Goal: Navigation & Orientation: Find specific page/section

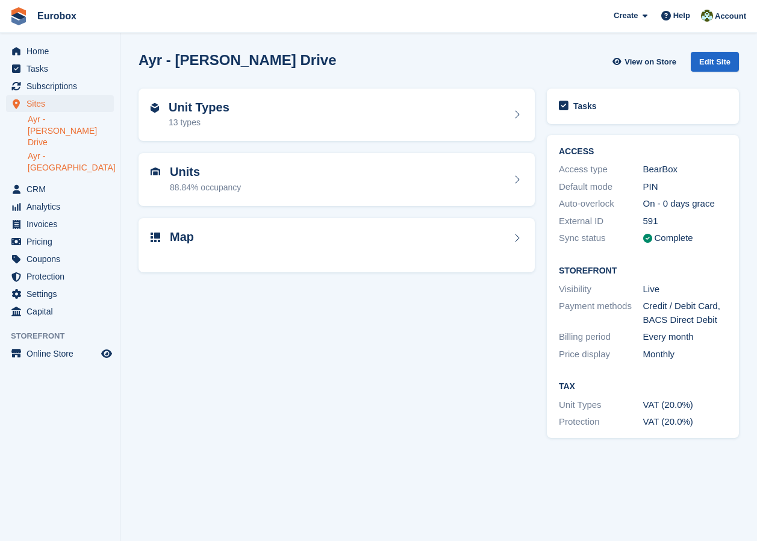
click at [75, 151] on link "Ayr - [GEOGRAPHIC_DATA]" at bounding box center [71, 162] width 86 height 23
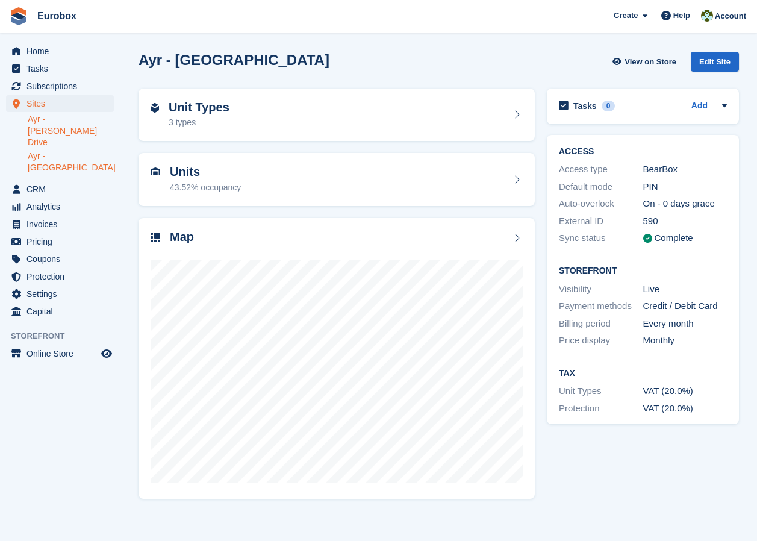
click at [65, 119] on link "Ayr - [PERSON_NAME] Drive" at bounding box center [71, 131] width 86 height 34
